Goal: Task Accomplishment & Management: Manage account settings

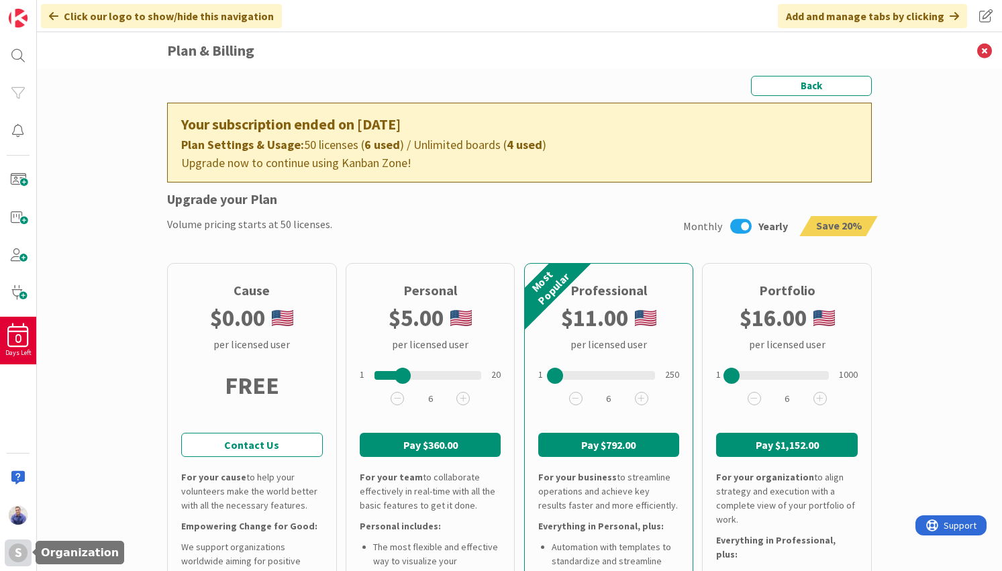
click at [9, 560] on div "S" at bounding box center [18, 552] width 27 height 27
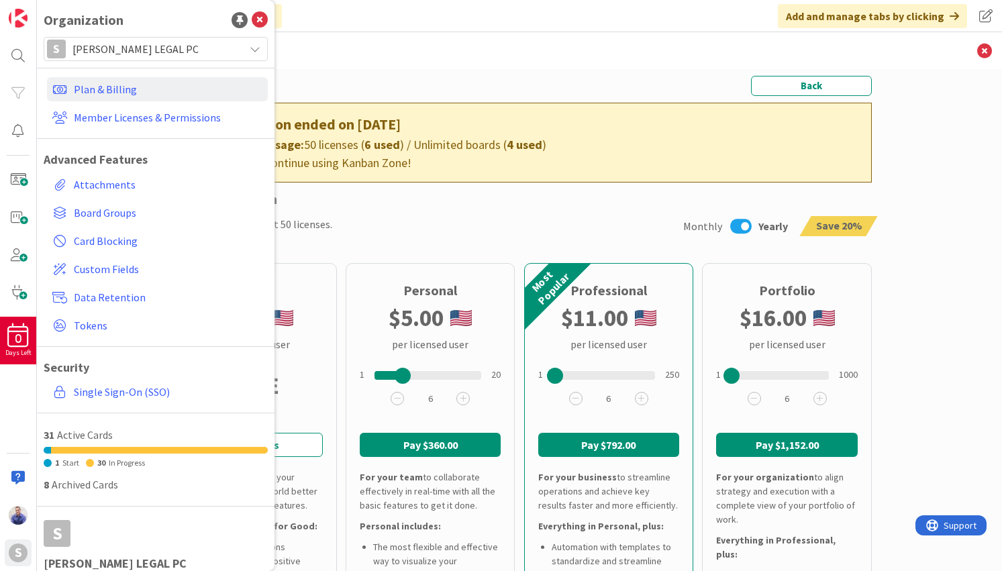
click at [161, 58] on div "S [PERSON_NAME] LEGAL PC" at bounding box center [156, 49] width 224 height 24
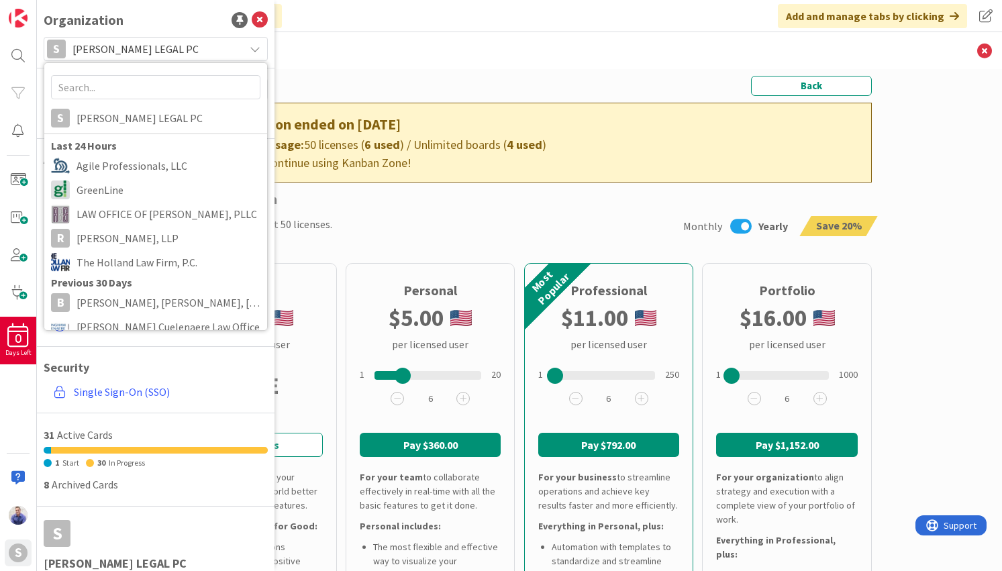
click at [160, 56] on span "[PERSON_NAME] LEGAL PC" at bounding box center [154, 49] width 165 height 19
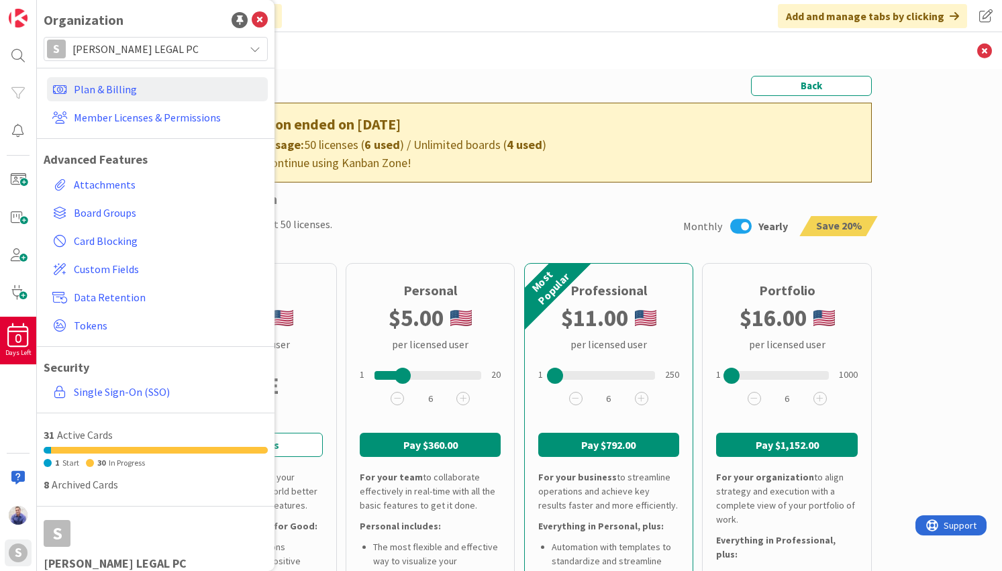
drag, startPoint x: 358, startPoint y: 52, endPoint x: 248, endPoint y: 27, distance: 112.3
click at [358, 50] on h3 "Plan & Billing" at bounding box center [519, 50] width 705 height 37
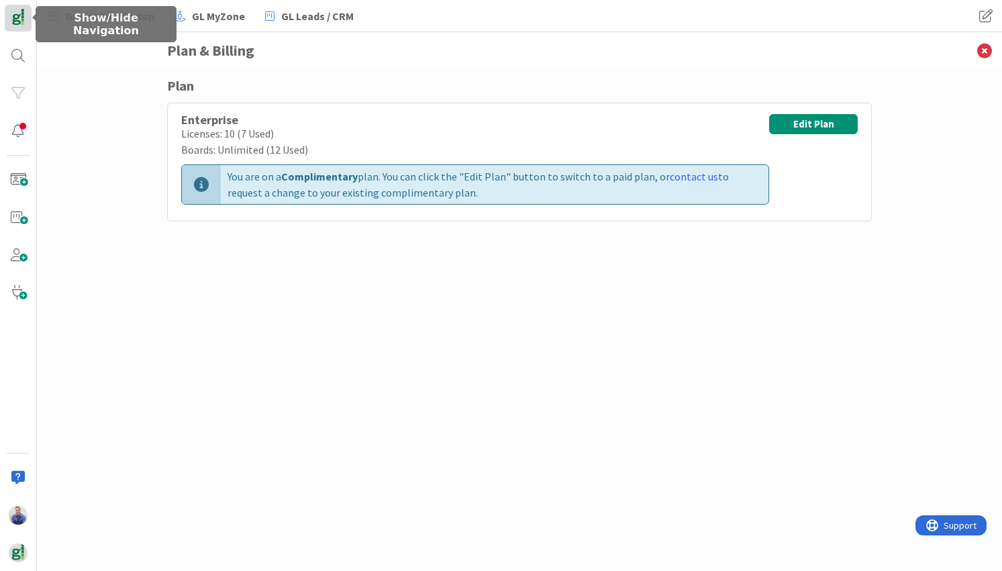
click at [18, 21] on img at bounding box center [18, 18] width 19 height 19
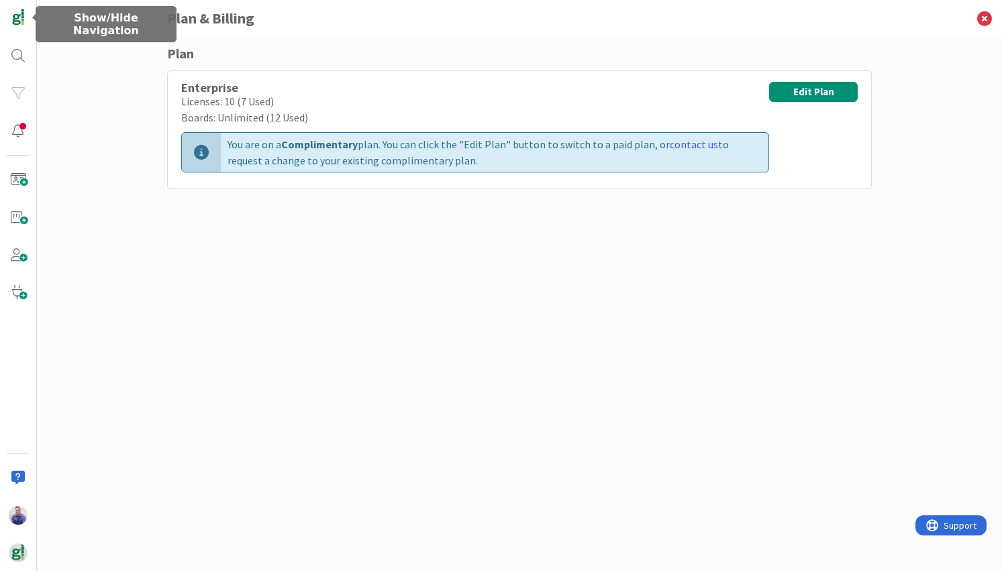
click at [129, 281] on div "Plan Enterprise Licenses: 10 (7 Used) Boards: Unlimited (12 Used) You are on a …" at bounding box center [519, 304] width 965 height 534
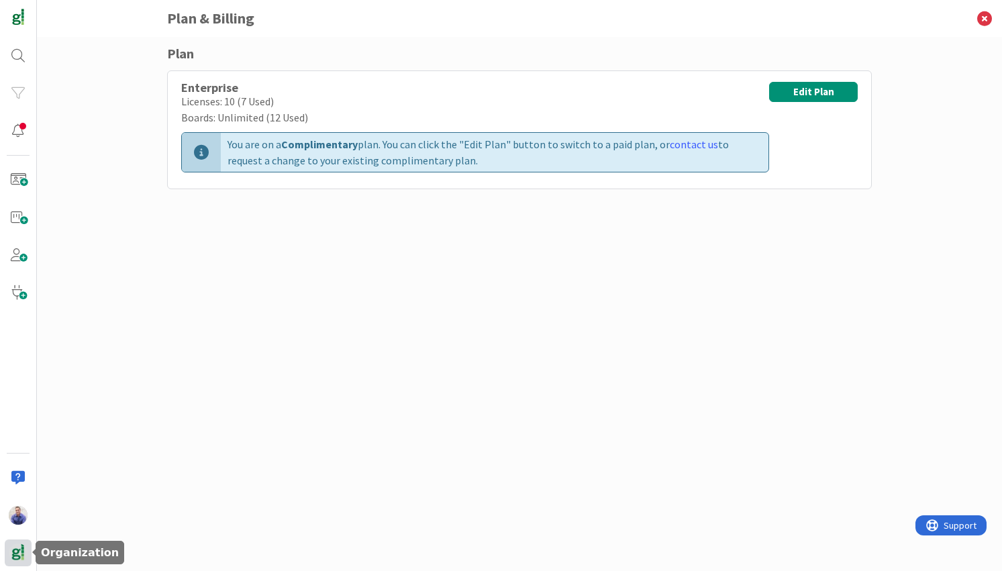
click at [11, 558] on img at bounding box center [18, 553] width 19 height 19
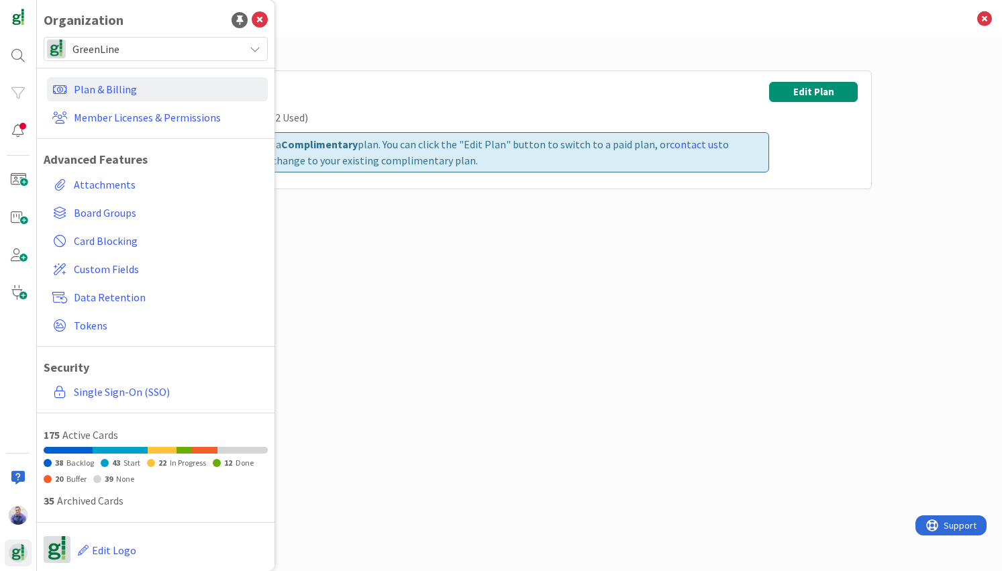
click at [152, 46] on span "GreenLine" at bounding box center [154, 49] width 165 height 19
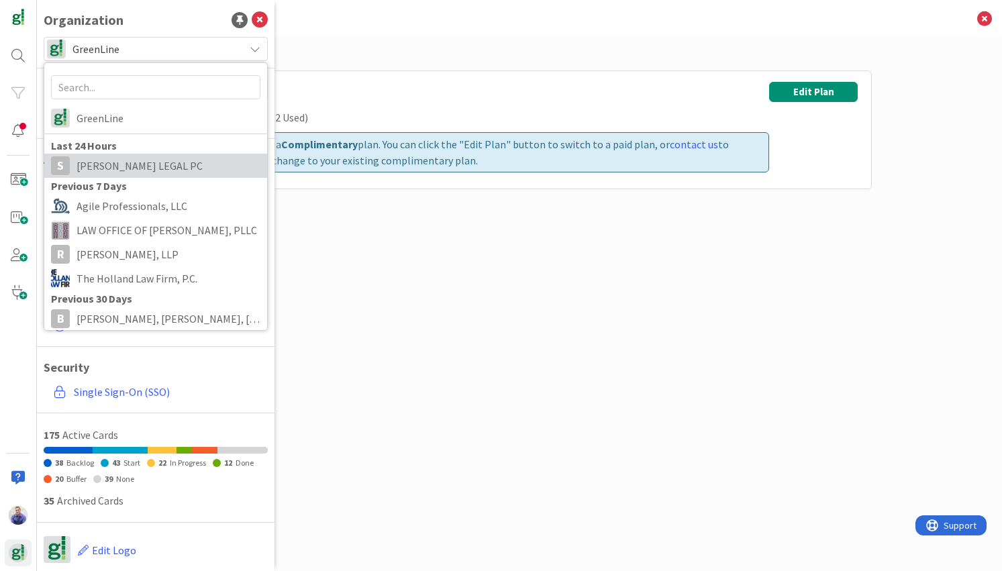
click at [144, 170] on span "[PERSON_NAME] LEGAL PC" at bounding box center [168, 166] width 184 height 20
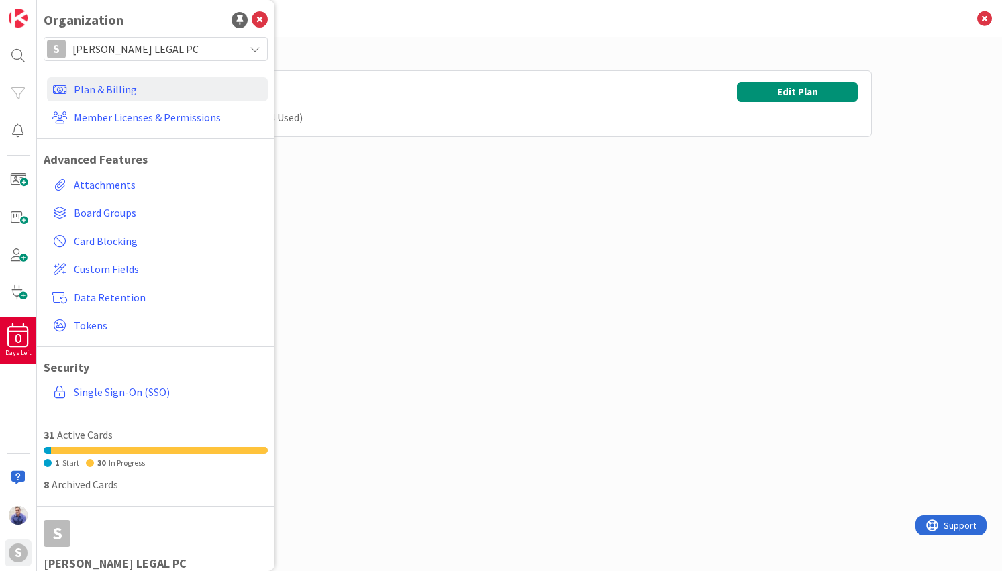
click at [366, 162] on div "Plan Free Trial Licenses: 50 (6 Used) Boards: Unlimited (4 Used) Edit Plan" at bounding box center [519, 291] width 705 height 494
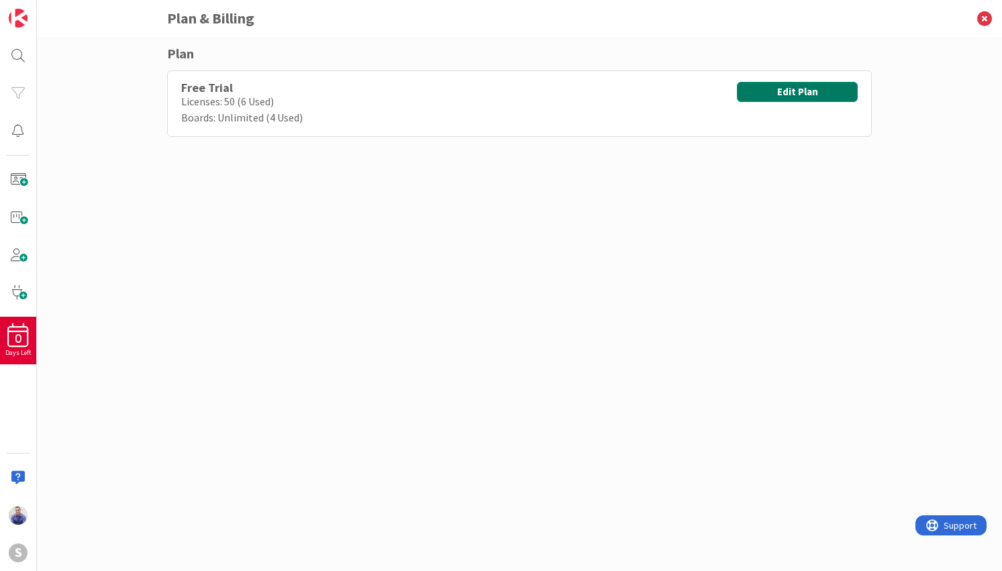
click at [793, 93] on button "Edit Plan" at bounding box center [797, 92] width 121 height 20
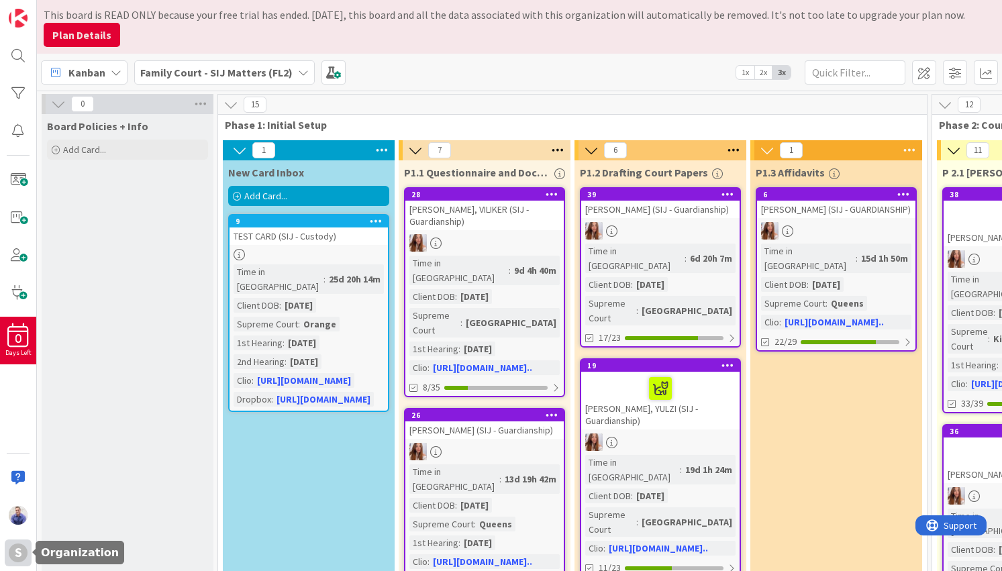
click at [17, 563] on div "S" at bounding box center [18, 552] width 27 height 27
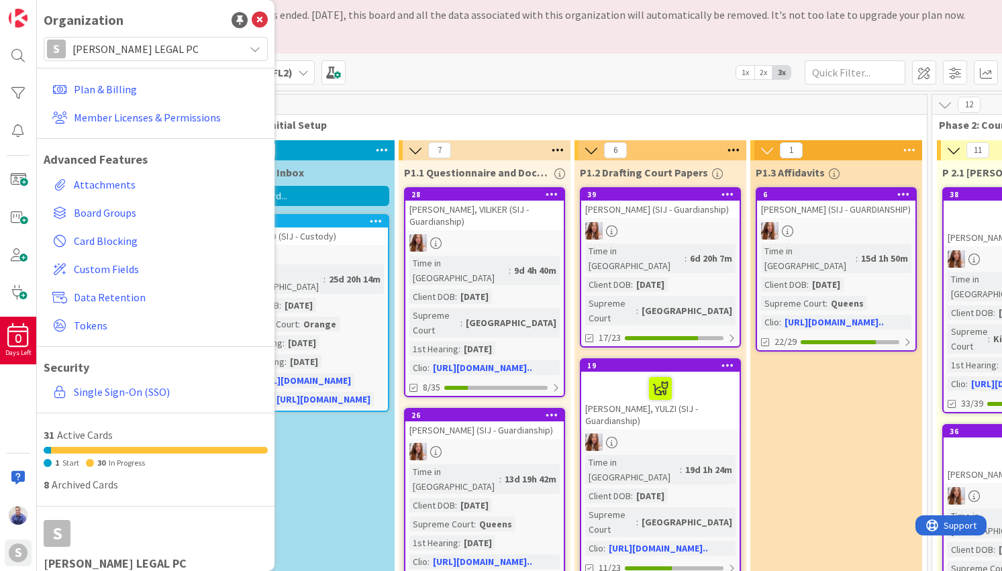
click at [136, 53] on span "[PERSON_NAME] LEGAL PC" at bounding box center [154, 49] width 165 height 19
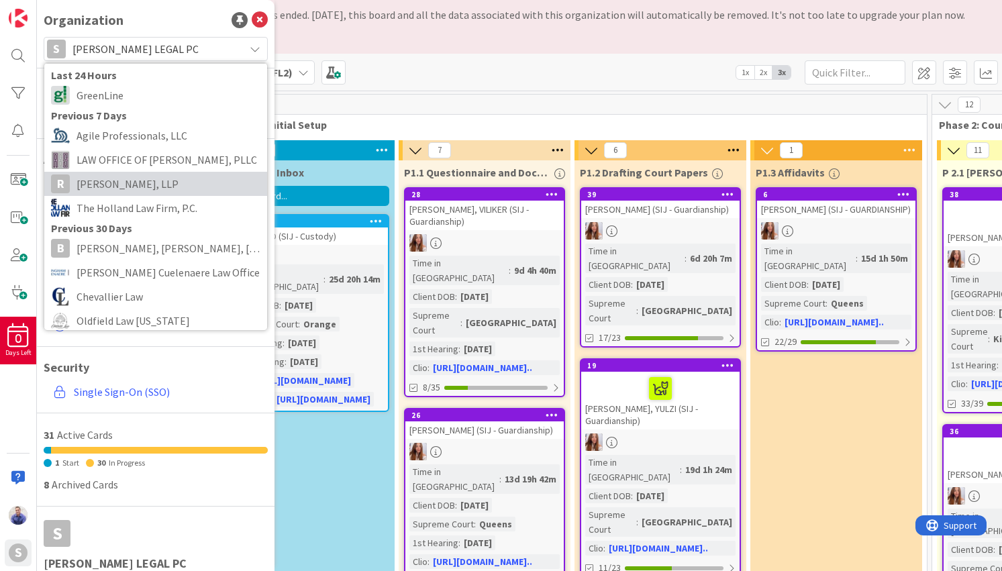
scroll to position [85, 0]
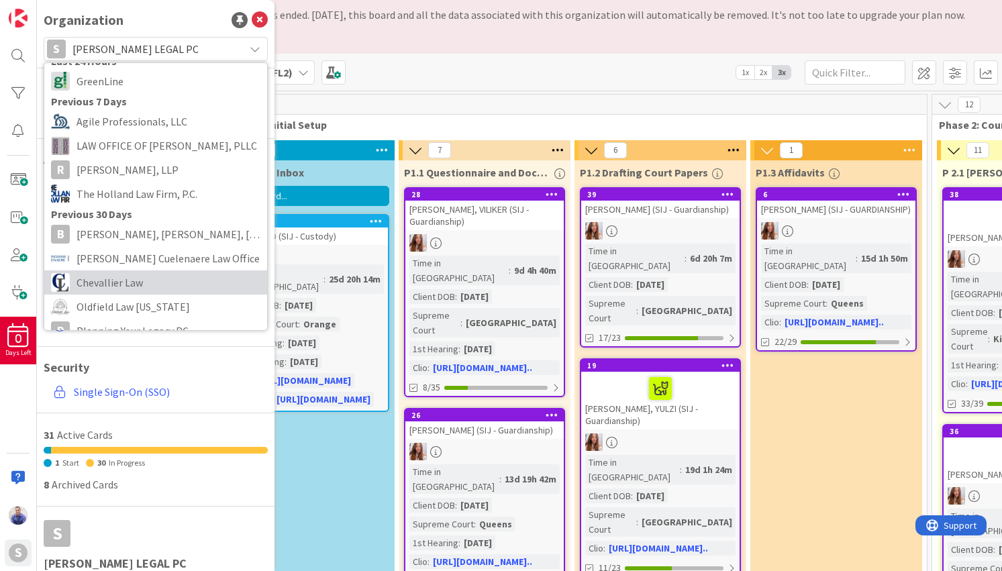
click at [139, 280] on span "Chevallier Law" at bounding box center [168, 282] width 184 height 20
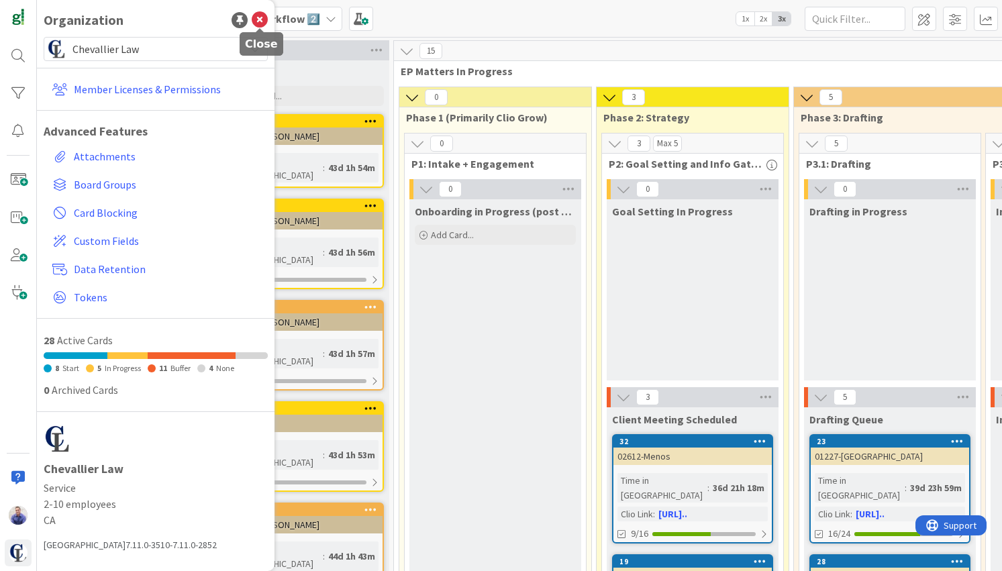
drag, startPoint x: 257, startPoint y: 17, endPoint x: 250, endPoint y: 30, distance: 14.2
click at [257, 18] on icon at bounding box center [260, 20] width 16 height 16
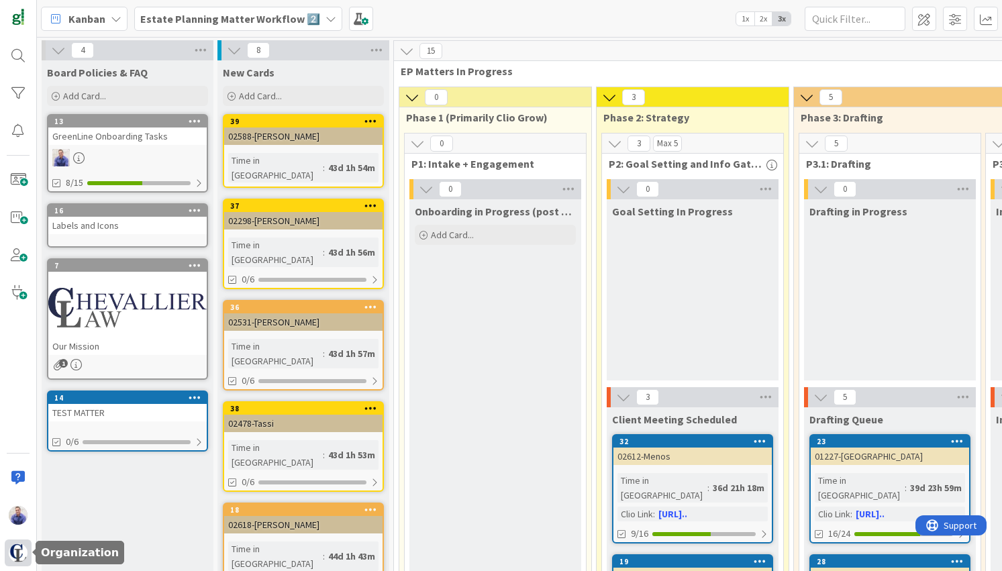
click at [23, 548] on img at bounding box center [18, 553] width 19 height 19
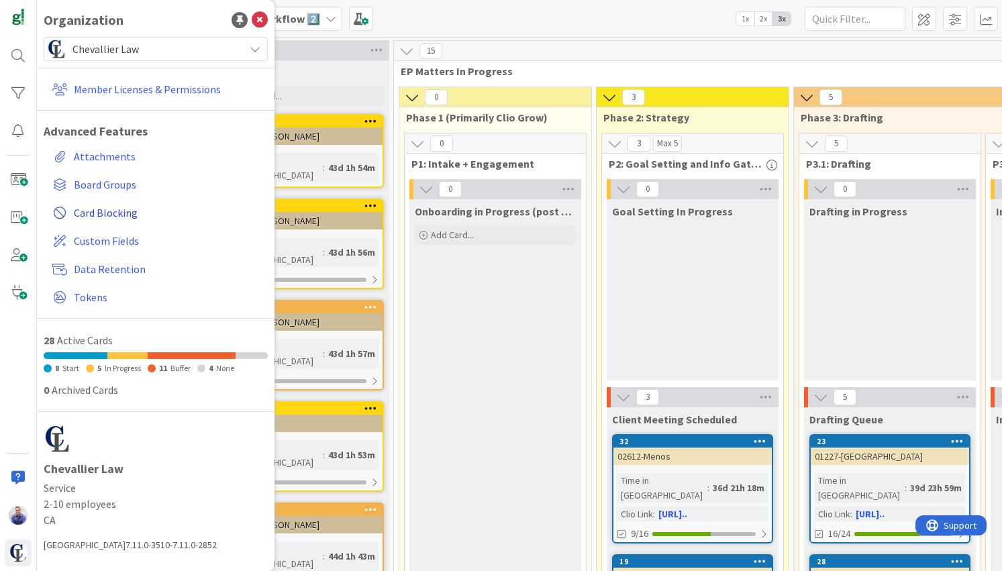
click at [94, 210] on span "Card Blocking" at bounding box center [168, 213] width 189 height 16
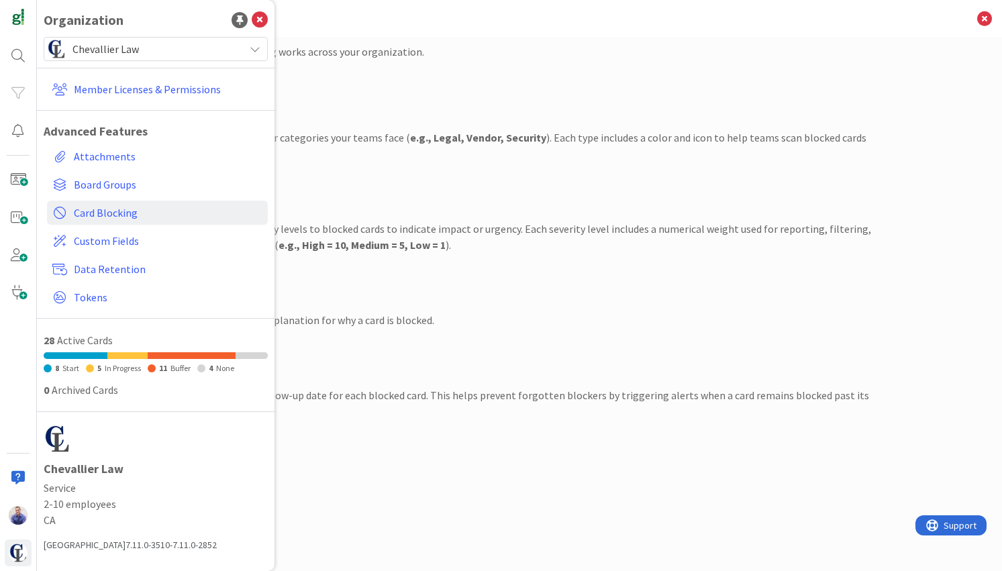
click at [412, 177] on div "Severity" at bounding box center [519, 181] width 705 height 18
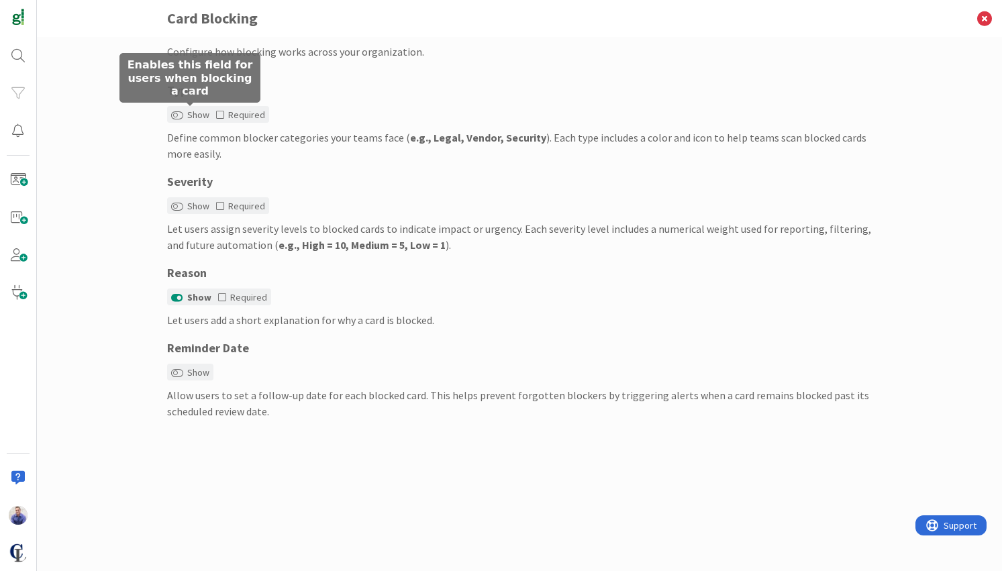
click at [186, 116] on label "Show" at bounding box center [190, 115] width 38 height 14
click at [183, 116] on button "Show" at bounding box center [177, 115] width 12 height 9
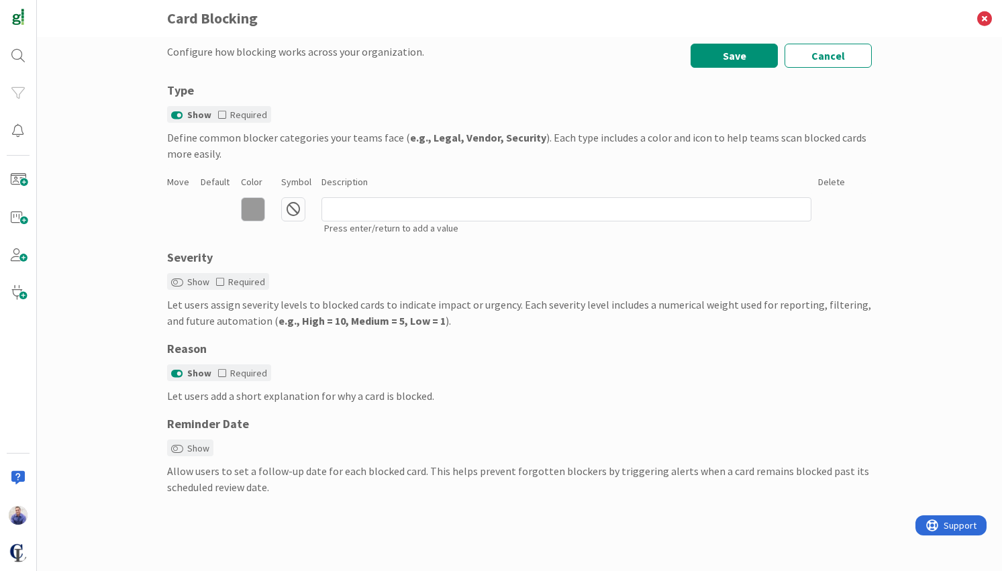
click at [256, 211] on icon at bounding box center [253, 209] width 24 height 24
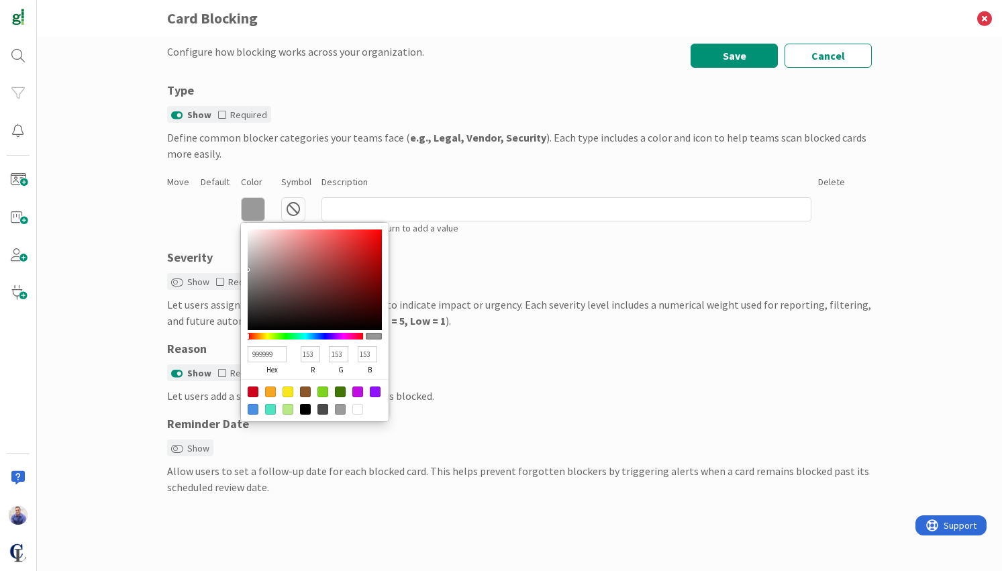
click at [250, 392] on div at bounding box center [253, 391] width 11 height 11
type input "D0021B"
type input "208"
type input "2"
type input "27"
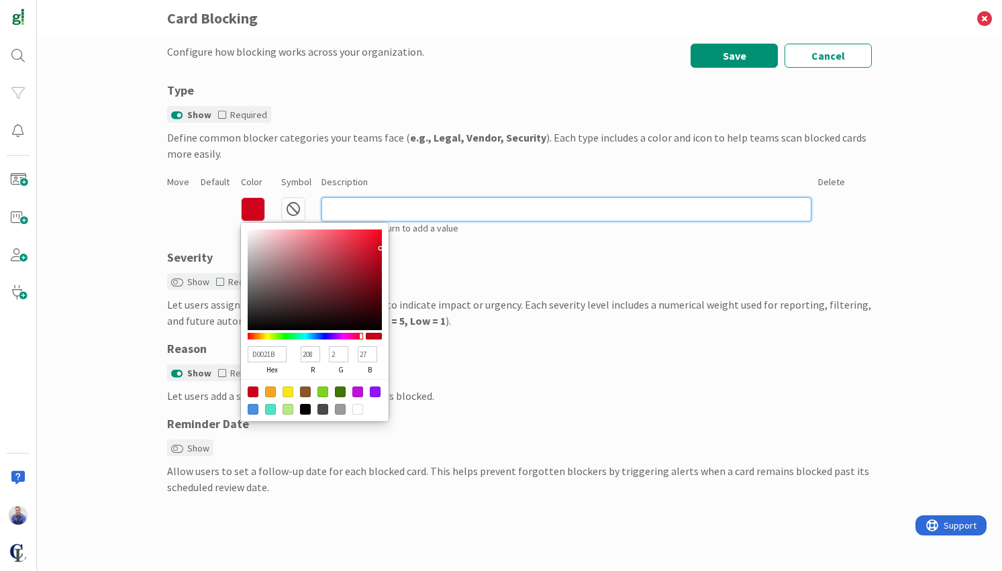
click at [343, 211] on input at bounding box center [566, 209] width 490 height 24
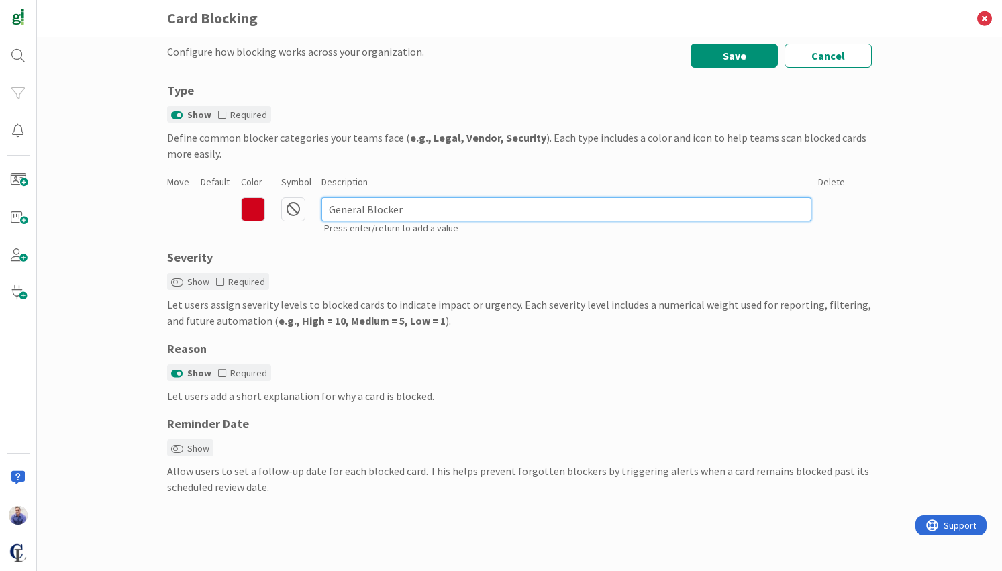
type input "General Blocker"
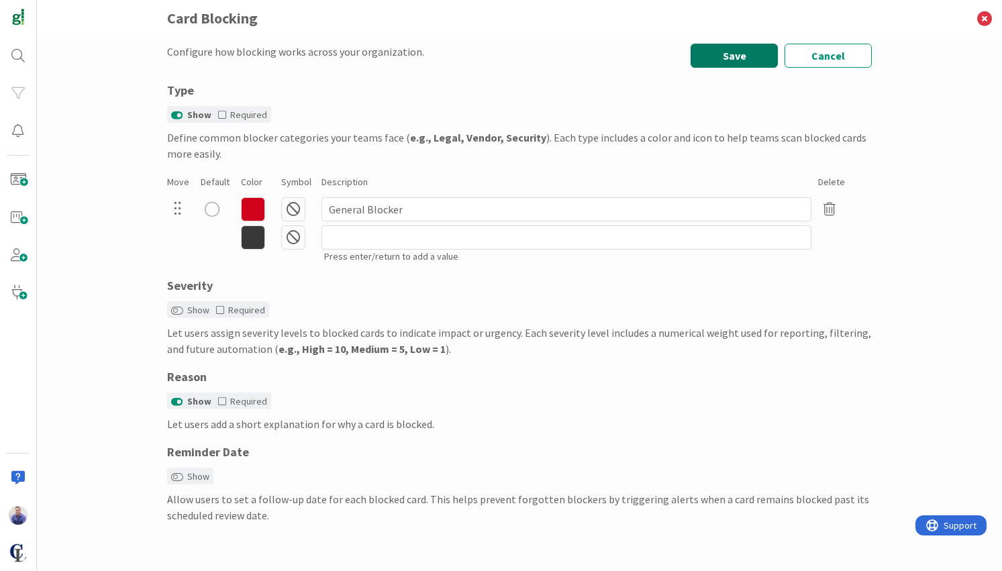
click at [712, 58] on button "Save" at bounding box center [733, 56] width 87 height 24
